Goal: Transaction & Acquisition: Purchase product/service

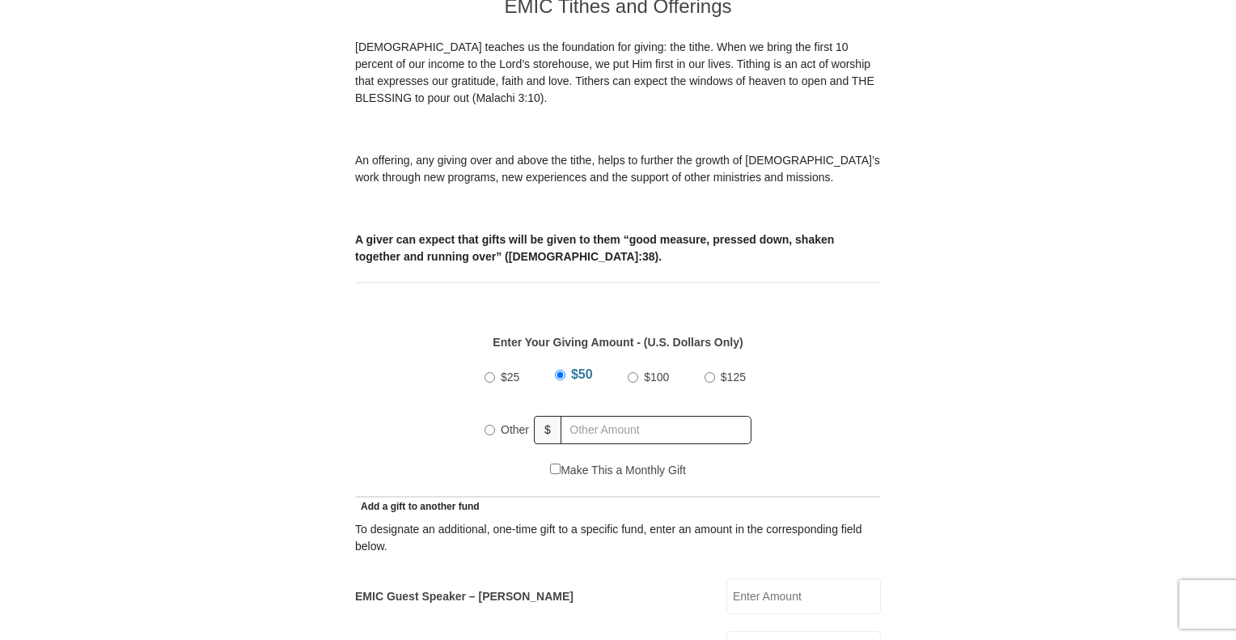
scroll to position [477, 0]
click at [490, 423] on input "Other" at bounding box center [489, 428] width 11 height 11
radio input "true"
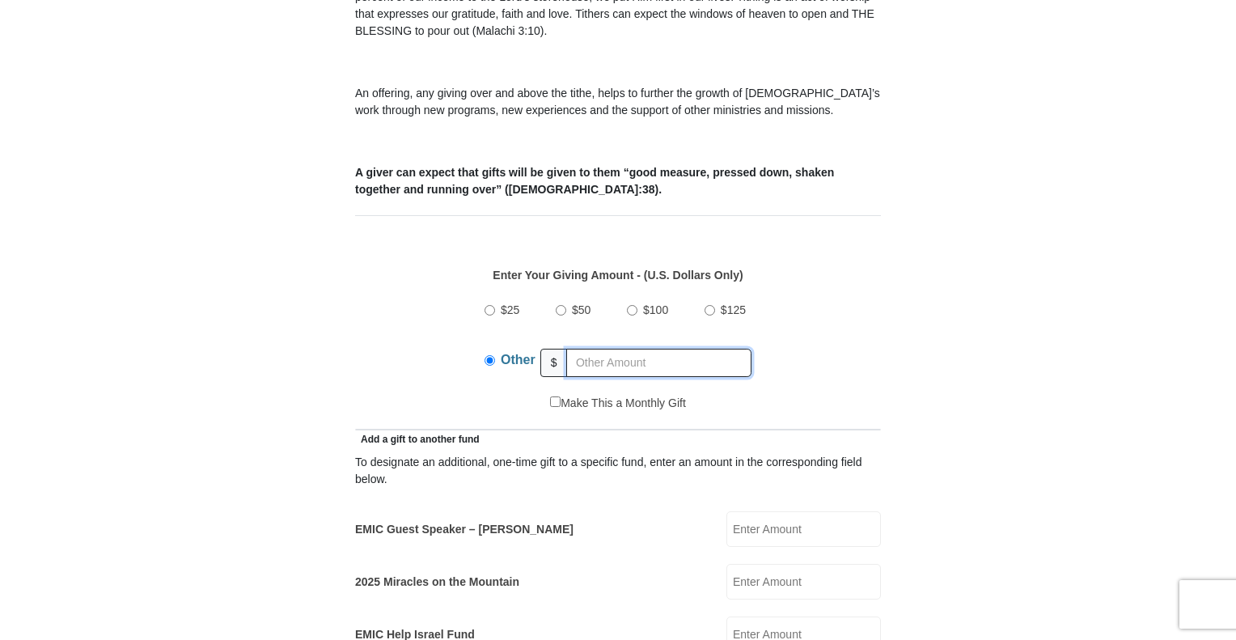
scroll to position [540, 0]
type input "625"
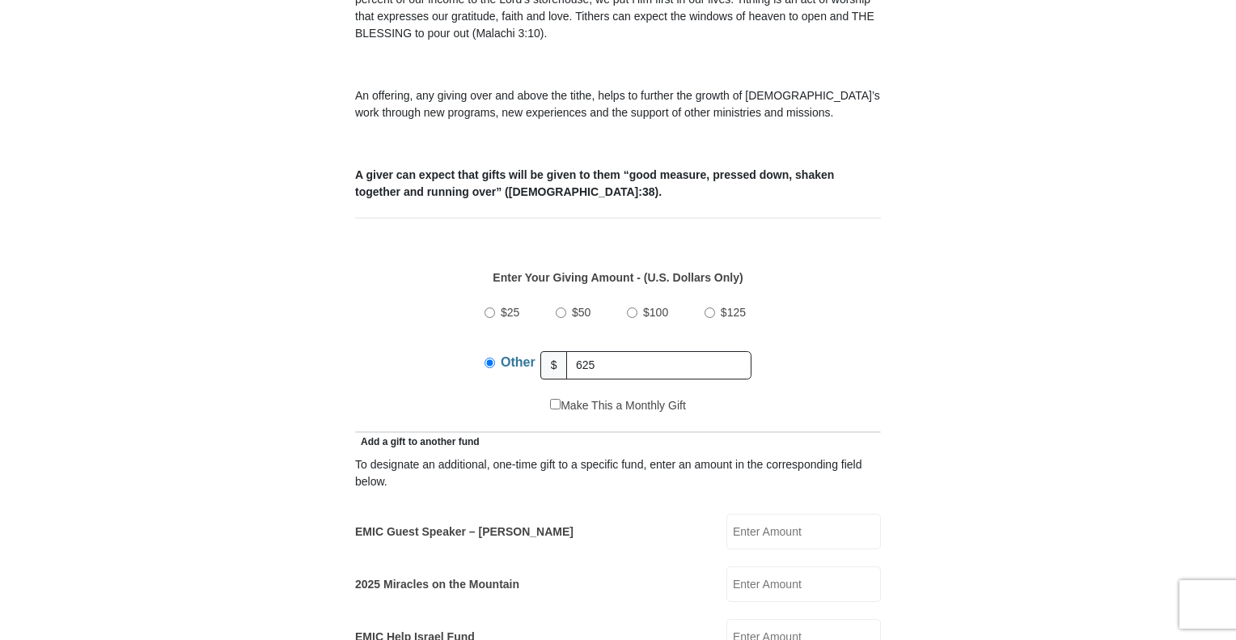
click at [860, 363] on div "$25 $50 $100 $125 Other $ 625" at bounding box center [618, 344] width 509 height 105
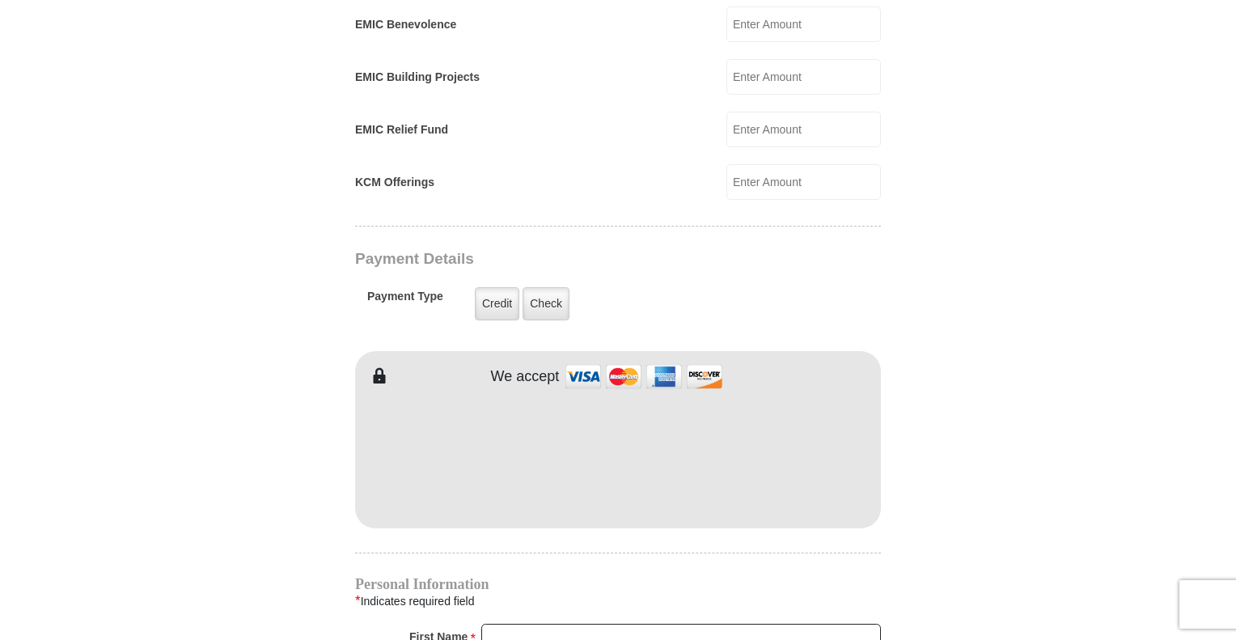
scroll to position [1206, 0]
click at [895, 563] on form "Eagle Mountain International Church Online Giving Because of gifts like yours, …" at bounding box center [618, 93] width 922 height 2470
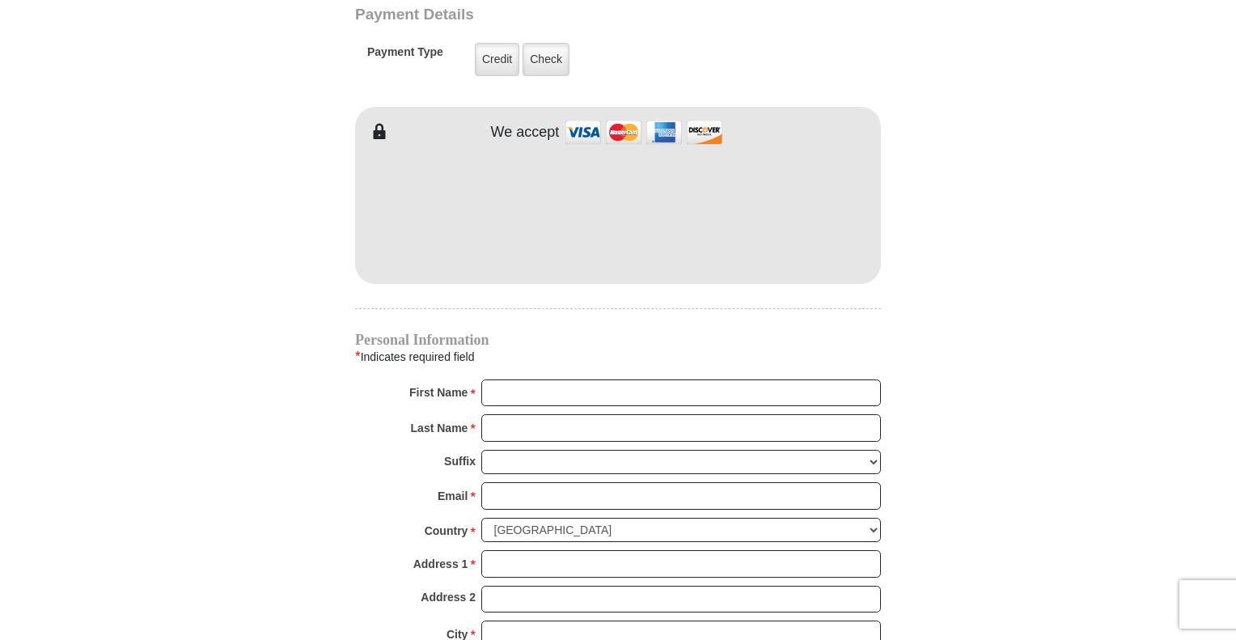
scroll to position [1451, 0]
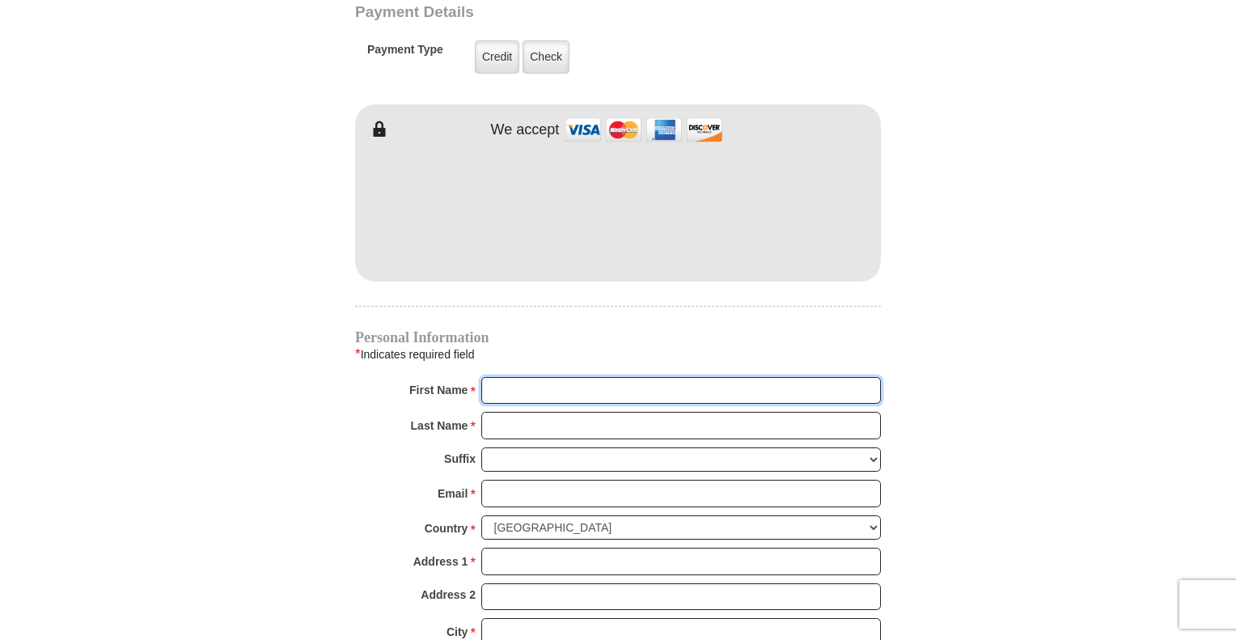
click at [614, 377] on input "First Name *" at bounding box center [680, 390] width 399 height 27
type input "Melissa"
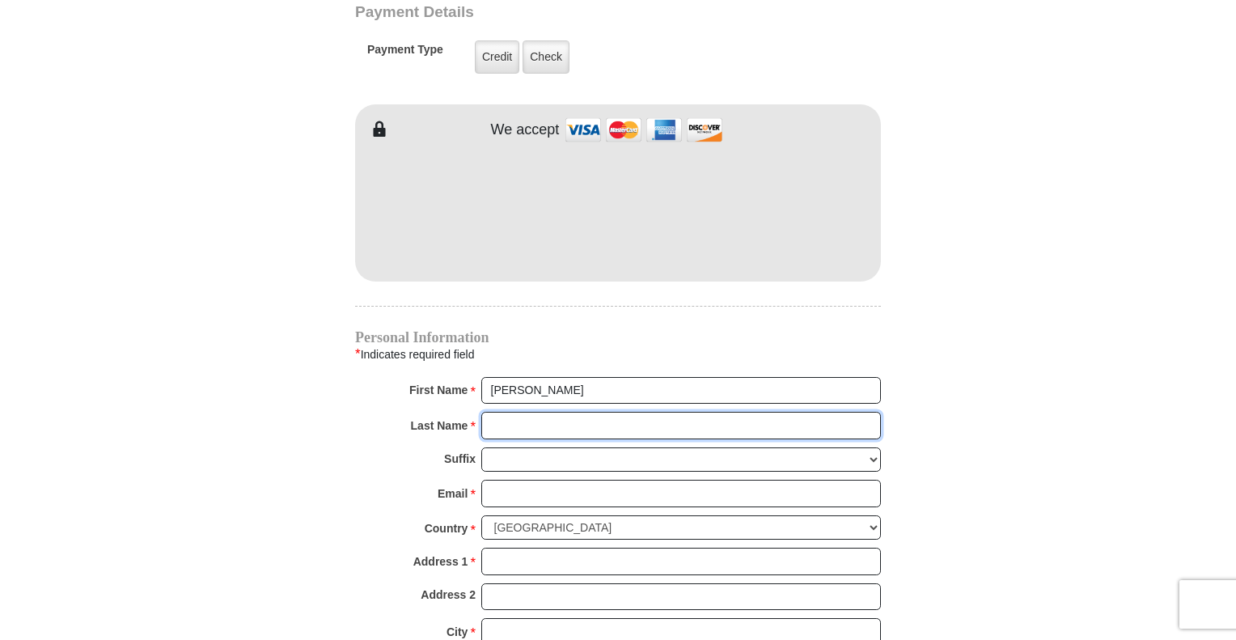
type input "Mack"
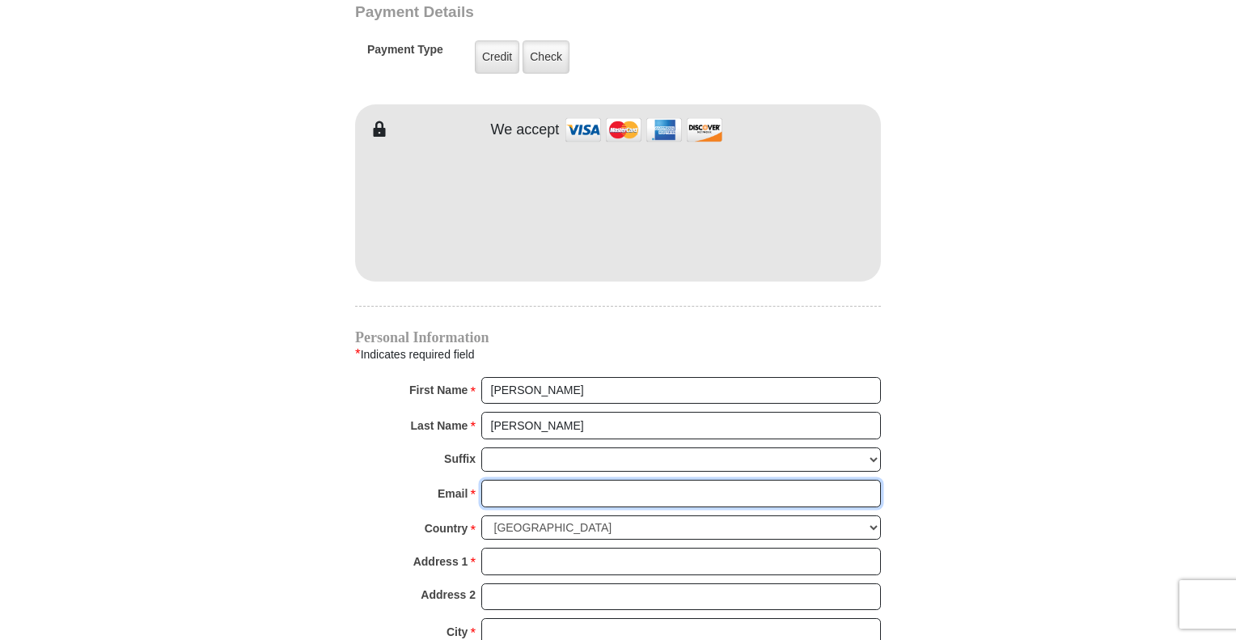
type input "melissa_candia@yahoo.com"
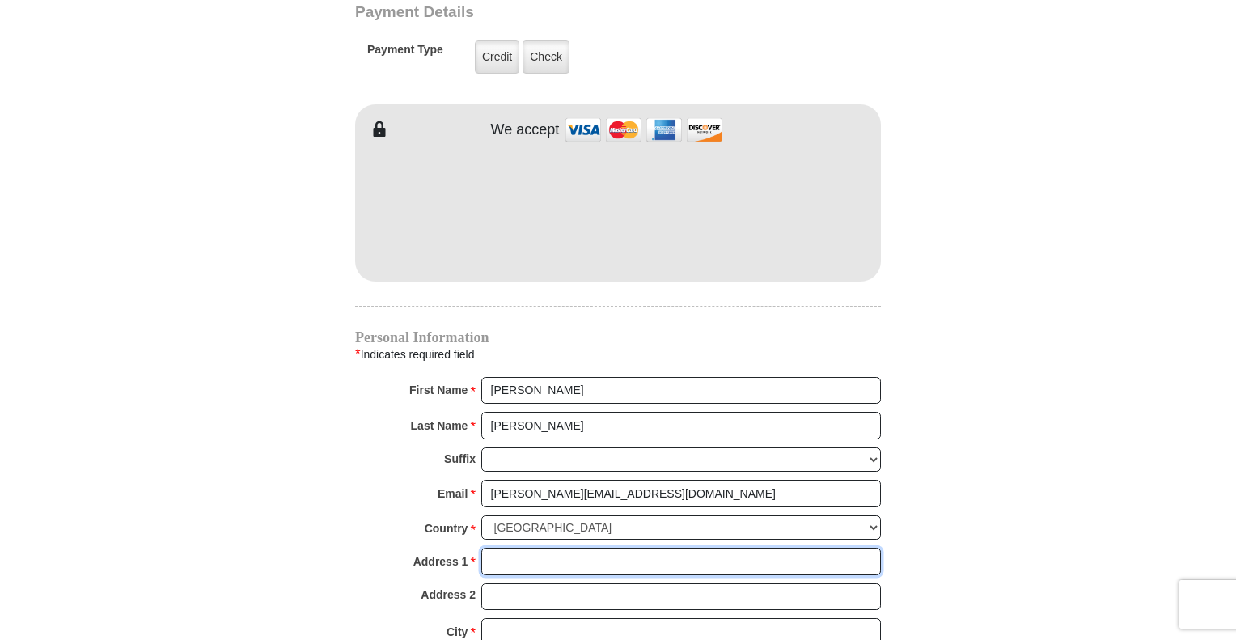
type input "8524 HWY 6 N, #225"
type input "Houston"
select select "TX"
type input "77094"
type input "8329192733"
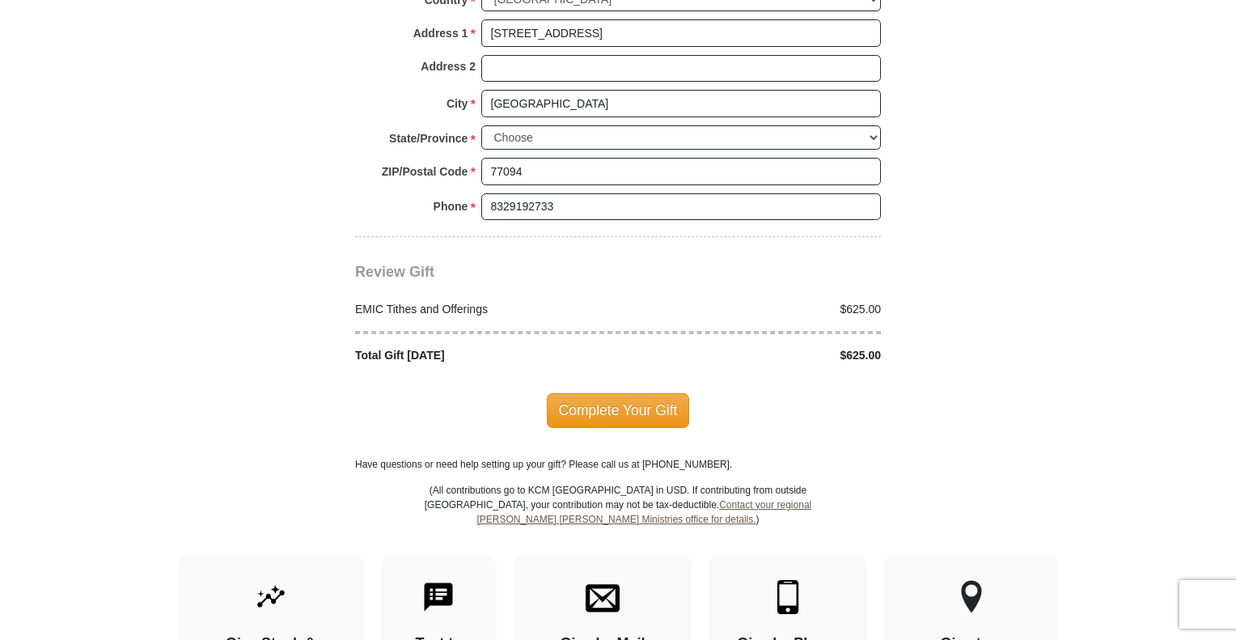
scroll to position [1981, 0]
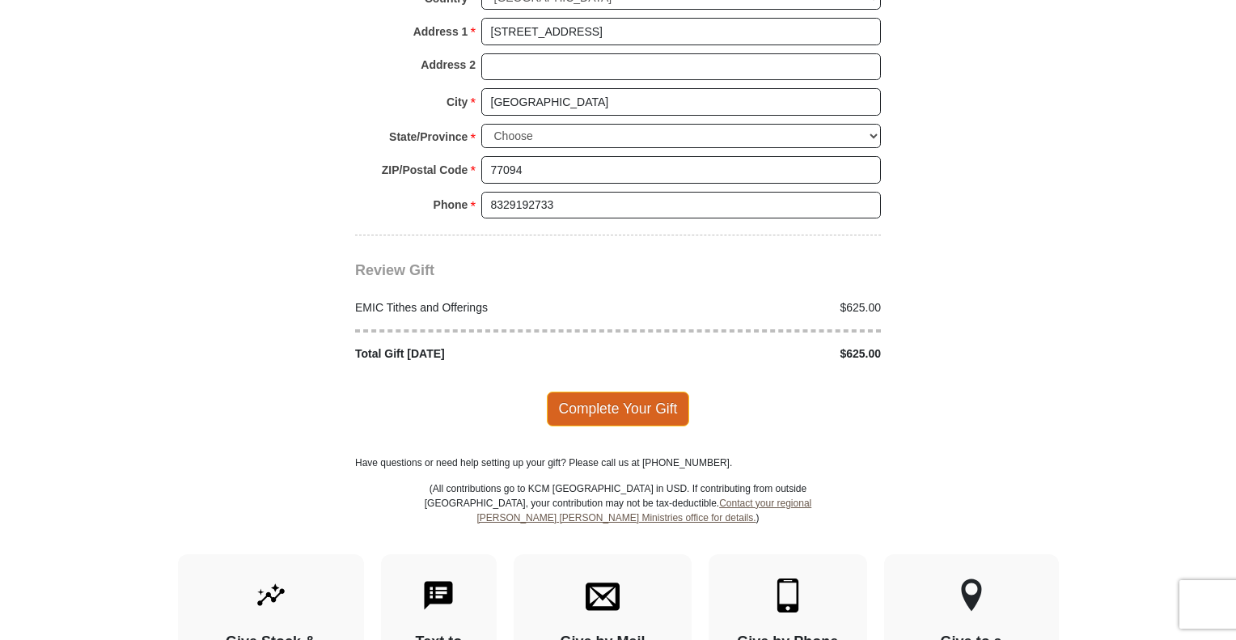
click at [678, 391] on span "Complete Your Gift" at bounding box center [618, 408] width 143 height 34
